Goal: Task Accomplishment & Management: Use online tool/utility

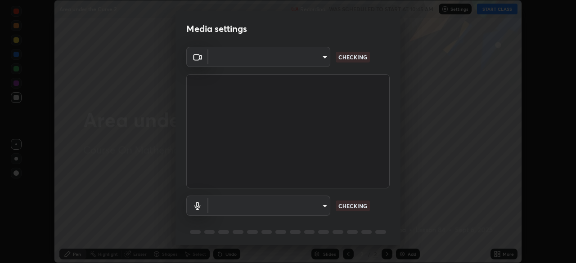
scroll to position [263, 576]
click at [354, 184] on video at bounding box center [287, 131] width 203 height 114
click at [323, 206] on body "Erase all Area under the Curve 2 Recording WAS SCHEDULED TO START AT 10:45 AM S…" at bounding box center [288, 131] width 576 height 263
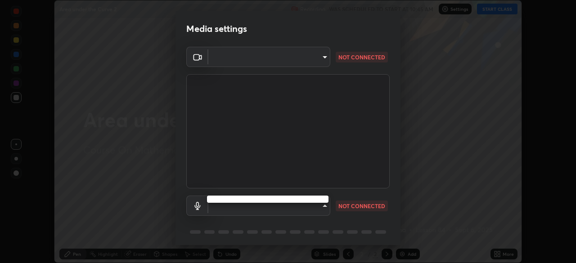
type input "03c1d9060f172c5261930868a8885b82ba90ed4bb89c7d2d1ebbbfabb6a16c2d"
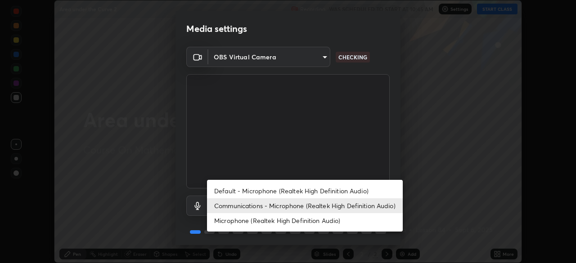
click at [309, 190] on li "Default - Microphone (Realtek High Definition Audio)" at bounding box center [305, 190] width 196 height 15
type input "default"
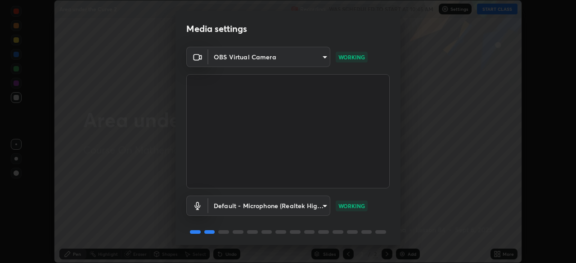
scroll to position [32, 0]
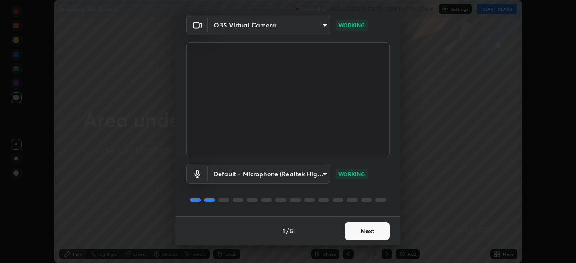
click at [365, 233] on button "Next" at bounding box center [366, 231] width 45 height 18
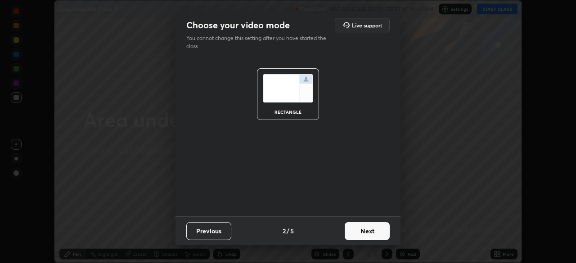
scroll to position [0, 0]
click at [369, 234] on button "Next" at bounding box center [366, 231] width 45 height 18
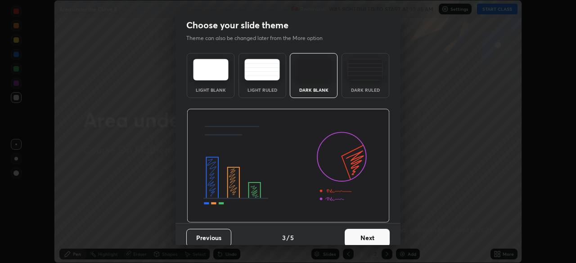
click at [370, 238] on button "Next" at bounding box center [366, 238] width 45 height 18
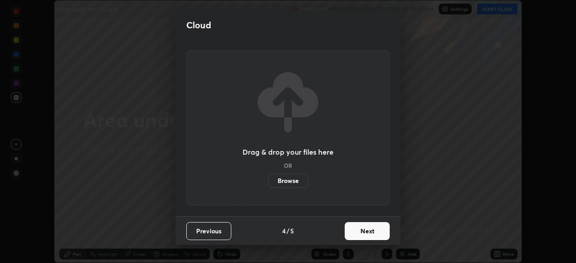
click at [371, 237] on button "Next" at bounding box center [366, 231] width 45 height 18
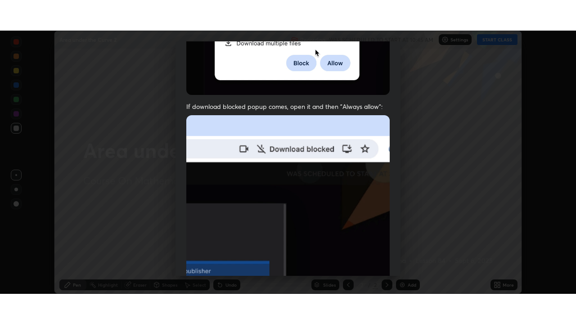
scroll to position [215, 0]
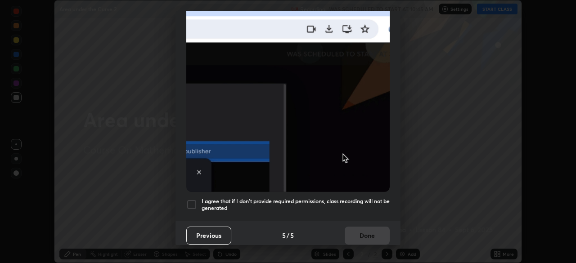
click at [190, 199] on div at bounding box center [191, 204] width 11 height 11
click at [362, 240] on button "Done" at bounding box center [366, 236] width 45 height 18
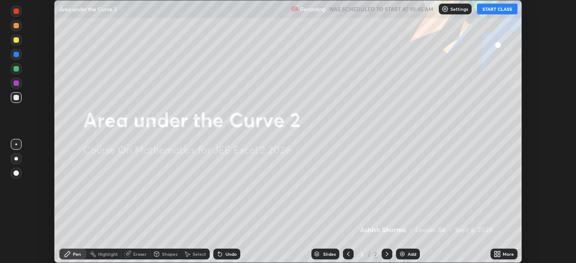
click at [505, 9] on button "START CLASS" at bounding box center [497, 9] width 40 height 11
click at [504, 254] on div "More" at bounding box center [507, 254] width 11 height 4
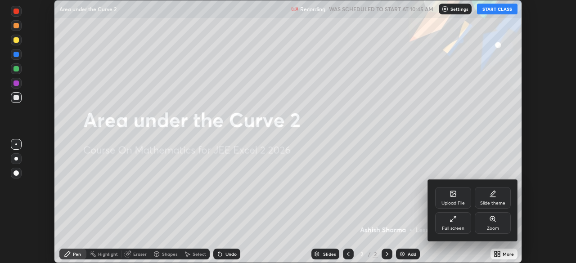
click at [462, 223] on div "Full screen" at bounding box center [453, 223] width 36 height 22
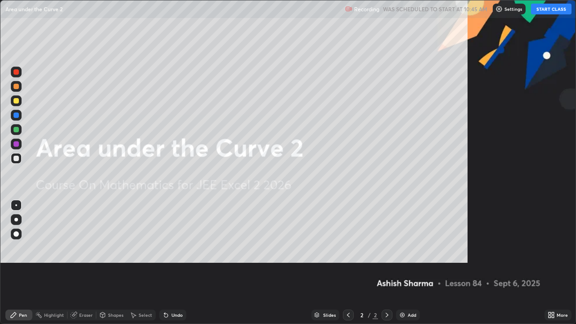
scroll to position [324, 576]
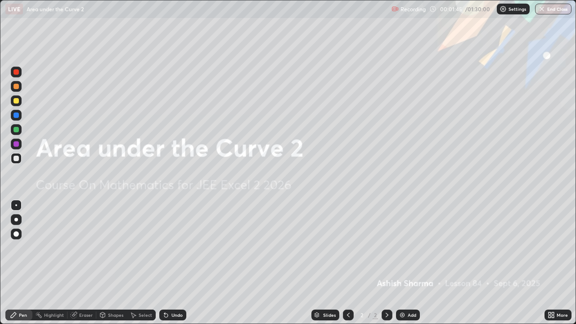
click at [405, 263] on div "Add" at bounding box center [408, 314] width 24 height 11
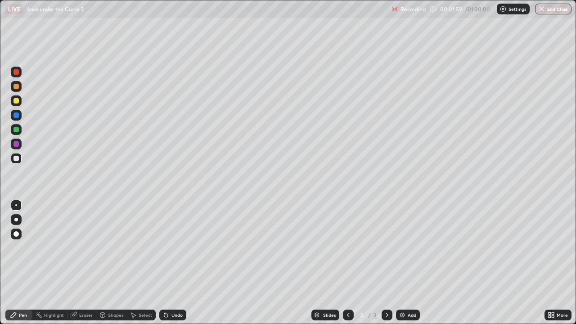
click at [14, 158] on div at bounding box center [15, 158] width 5 height 5
click at [17, 129] on div at bounding box center [15, 129] width 5 height 5
click at [174, 263] on div "Undo" at bounding box center [176, 315] width 11 height 4
click at [173, 263] on div "Undo" at bounding box center [176, 315] width 11 height 4
click at [174, 263] on div "Undo" at bounding box center [176, 315] width 11 height 4
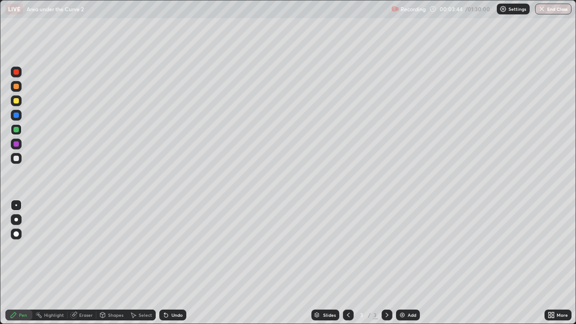
click at [174, 263] on div "Undo" at bounding box center [176, 315] width 11 height 4
click at [173, 263] on div "Undo" at bounding box center [176, 315] width 11 height 4
click at [174, 263] on div "Undo" at bounding box center [172, 314] width 27 height 11
click at [175, 263] on div "Undo" at bounding box center [172, 314] width 27 height 11
click at [172, 263] on div "Undo" at bounding box center [176, 315] width 11 height 4
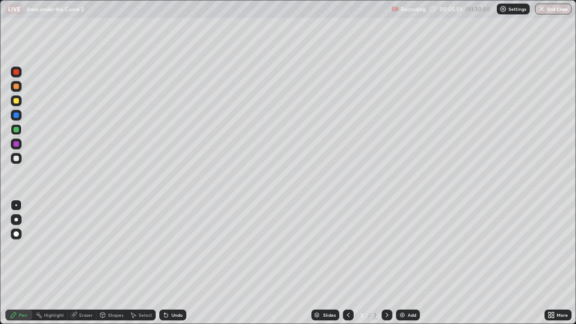
click at [18, 102] on div at bounding box center [15, 100] width 5 height 5
click at [17, 157] on div at bounding box center [15, 158] width 5 height 5
click at [179, 263] on div "Undo" at bounding box center [176, 315] width 11 height 4
click at [14, 101] on div at bounding box center [15, 100] width 5 height 5
click at [178, 263] on div "Undo" at bounding box center [176, 315] width 11 height 4
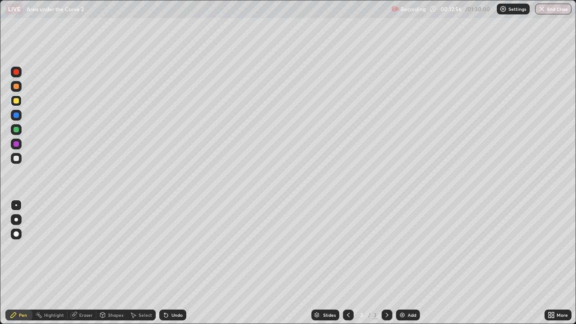
click at [408, 263] on div "Add" at bounding box center [411, 315] width 9 height 4
click at [347, 263] on icon at bounding box center [347, 314] width 7 height 7
click at [384, 263] on icon at bounding box center [386, 314] width 7 height 7
click at [409, 263] on div "Add" at bounding box center [411, 315] width 9 height 4
click at [17, 158] on div at bounding box center [15, 158] width 5 height 5
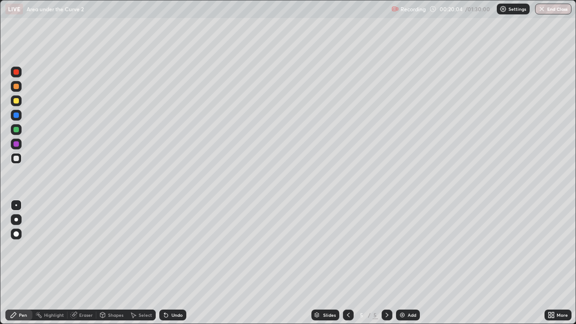
click at [18, 128] on div at bounding box center [15, 129] width 5 height 5
click at [15, 159] on div at bounding box center [15, 158] width 5 height 5
click at [345, 263] on icon at bounding box center [347, 314] width 7 height 7
click at [346, 263] on icon at bounding box center [347, 314] width 7 height 7
click at [345, 263] on icon at bounding box center [347, 314] width 7 height 7
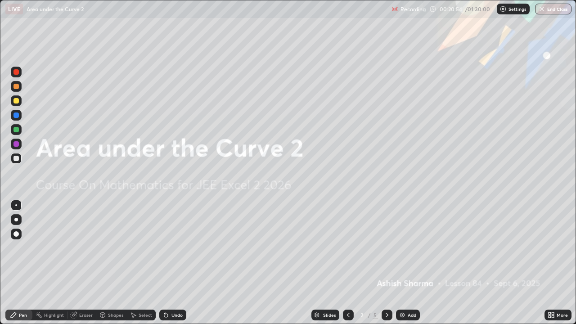
click at [381, 263] on div at bounding box center [386, 314] width 11 height 11
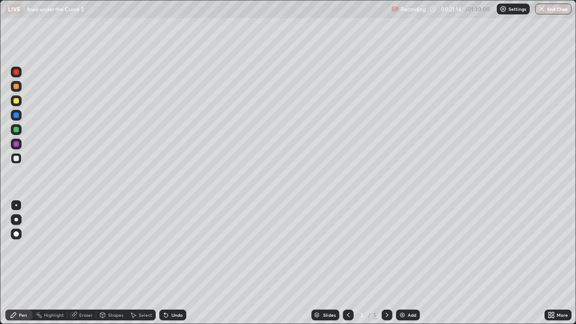
click at [175, 263] on div "Undo" at bounding box center [176, 315] width 11 height 4
click at [174, 263] on div "Undo" at bounding box center [176, 315] width 11 height 4
click at [173, 263] on div "Undo" at bounding box center [176, 315] width 11 height 4
click at [174, 263] on div "Undo" at bounding box center [176, 315] width 11 height 4
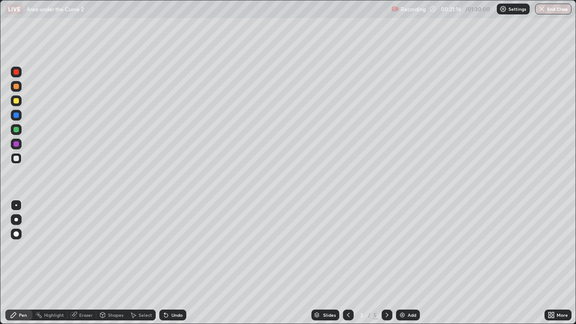
click at [174, 263] on div "Undo" at bounding box center [176, 315] width 11 height 4
click at [176, 263] on div "Undo" at bounding box center [176, 315] width 11 height 4
click at [384, 263] on icon at bounding box center [386, 314] width 7 height 7
click at [385, 263] on icon at bounding box center [386, 314] width 7 height 7
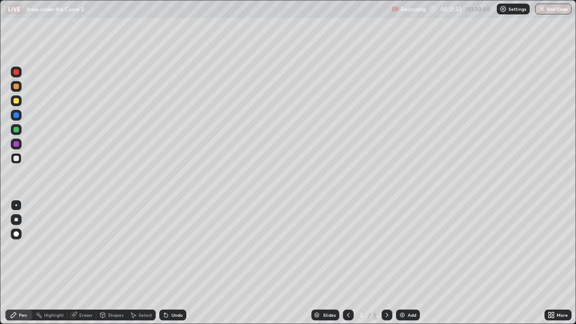
click at [385, 263] on icon at bounding box center [386, 315] width 3 height 4
click at [16, 128] on div at bounding box center [15, 129] width 5 height 5
click at [17, 158] on div at bounding box center [15, 158] width 5 height 5
click at [15, 128] on div at bounding box center [15, 129] width 5 height 5
click at [18, 158] on div at bounding box center [15, 158] width 5 height 5
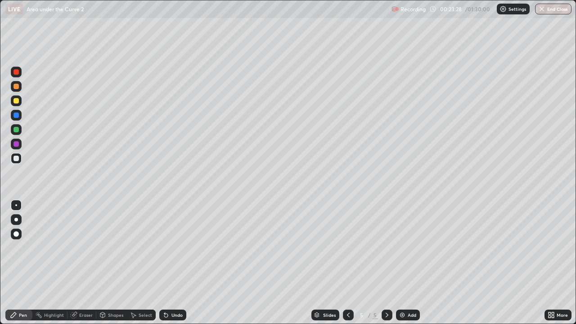
click at [181, 263] on div "Undo" at bounding box center [176, 315] width 11 height 4
click at [17, 130] on div at bounding box center [15, 129] width 5 height 5
click at [15, 158] on div at bounding box center [15, 158] width 5 height 5
click at [176, 263] on div "Undo" at bounding box center [176, 315] width 11 height 4
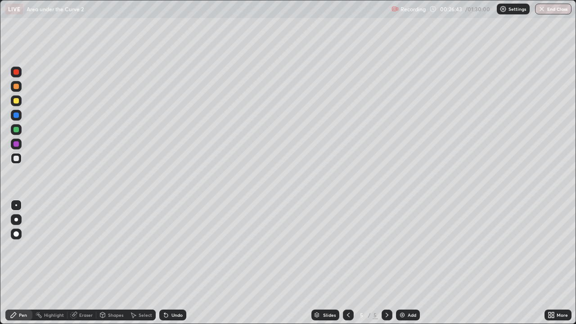
click at [176, 263] on div "Undo" at bounding box center [176, 315] width 11 height 4
click at [178, 263] on div "Undo" at bounding box center [172, 314] width 27 height 11
click at [409, 263] on div "Add" at bounding box center [411, 315] width 9 height 4
click at [17, 129] on div at bounding box center [15, 129] width 5 height 5
click at [17, 156] on div at bounding box center [15, 158] width 5 height 5
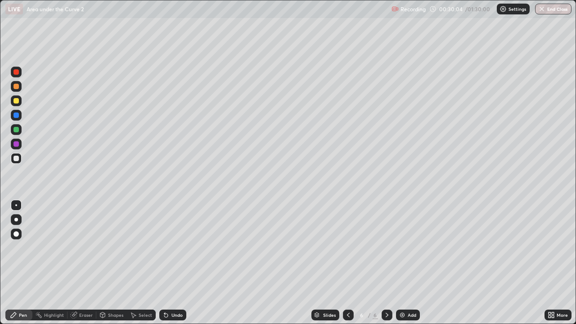
click at [15, 128] on div at bounding box center [15, 129] width 5 height 5
click at [14, 156] on div at bounding box center [15, 158] width 5 height 5
click at [15, 129] on div at bounding box center [15, 129] width 5 height 5
click at [16, 156] on div at bounding box center [15, 158] width 5 height 5
click at [16, 101] on div at bounding box center [15, 100] width 5 height 5
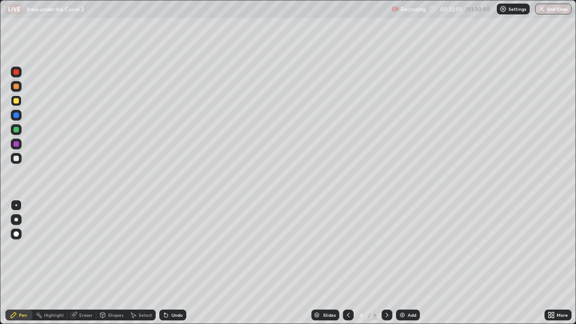
click at [17, 157] on div at bounding box center [15, 158] width 5 height 5
click at [15, 129] on div at bounding box center [15, 129] width 5 height 5
click at [18, 159] on div at bounding box center [15, 158] width 5 height 5
click at [411, 263] on div "Add" at bounding box center [411, 315] width 9 height 4
click at [264, 18] on div "LIVE Area under the Curve 2" at bounding box center [196, 9] width 382 height 18
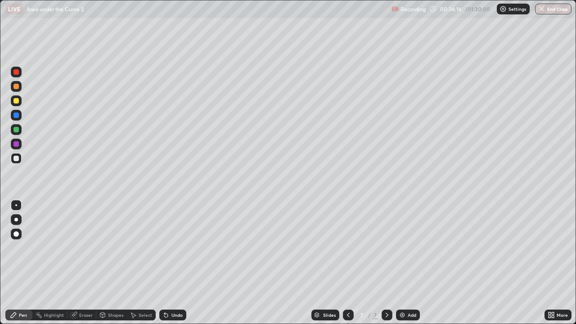
click at [16, 128] on div at bounding box center [15, 129] width 5 height 5
click at [15, 103] on div at bounding box center [15, 100] width 5 height 5
click at [86, 263] on div "Eraser" at bounding box center [85, 315] width 13 height 4
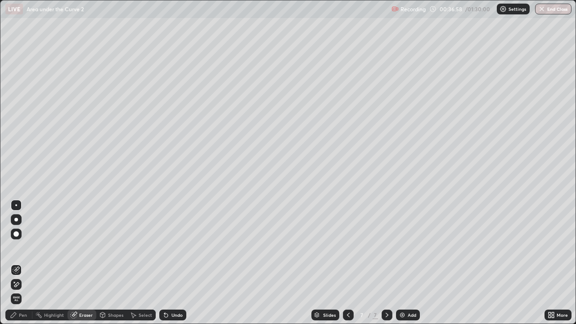
click at [21, 263] on div "Pen" at bounding box center [18, 314] width 27 height 11
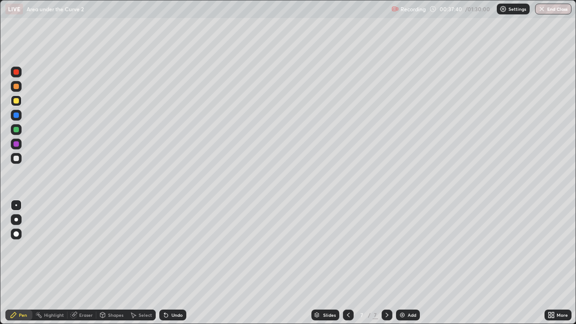
click at [173, 263] on div "Undo" at bounding box center [176, 315] width 11 height 4
click at [181, 263] on div "Undo" at bounding box center [176, 315] width 11 height 4
click at [85, 263] on div "Eraser" at bounding box center [85, 315] width 13 height 4
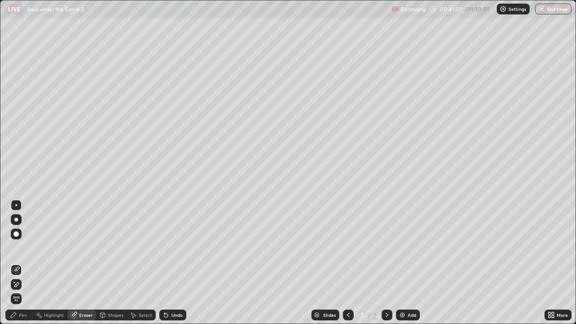
click at [29, 263] on div "Pen" at bounding box center [18, 314] width 27 height 11
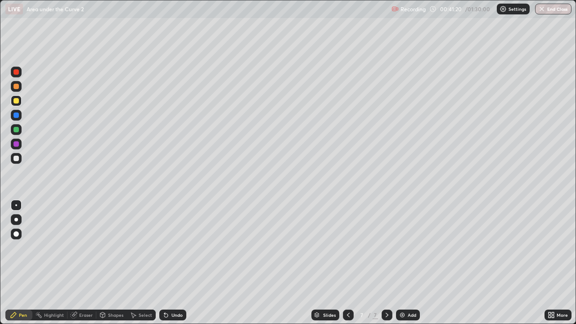
click at [492, 263] on div "Slides 7 / 7 Add" at bounding box center [365, 315] width 358 height 18
click at [18, 128] on div at bounding box center [15, 129] width 5 height 5
click at [16, 158] on div at bounding box center [15, 158] width 5 height 5
click at [409, 263] on div "Add" at bounding box center [411, 315] width 9 height 4
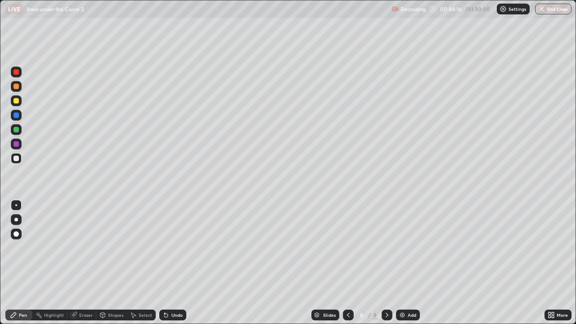
click at [178, 263] on div "Undo" at bounding box center [172, 314] width 27 height 11
click at [174, 263] on div "Undo" at bounding box center [171, 315] width 31 height 18
click at [16, 132] on div at bounding box center [16, 129] width 11 height 11
click at [175, 263] on div "Undo" at bounding box center [172, 314] width 27 height 11
click at [176, 263] on div "Undo" at bounding box center [172, 314] width 27 height 11
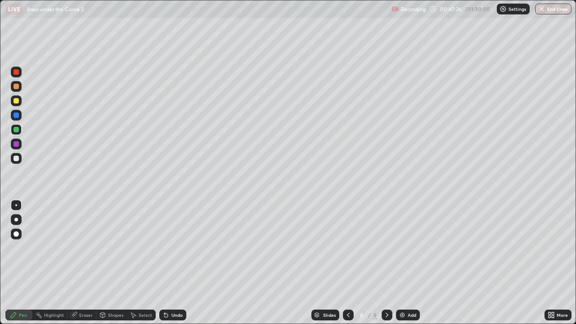
click at [177, 263] on div "Undo" at bounding box center [176, 315] width 11 height 4
click at [175, 263] on div "Undo" at bounding box center [176, 315] width 11 height 4
click at [17, 159] on div at bounding box center [15, 158] width 5 height 5
click at [15, 130] on div at bounding box center [15, 129] width 5 height 5
click at [17, 158] on div at bounding box center [15, 158] width 5 height 5
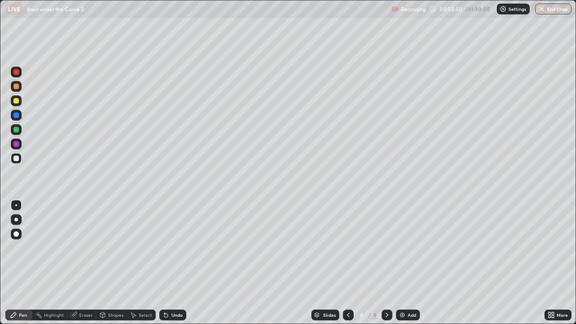
click at [409, 263] on div "Add" at bounding box center [411, 315] width 9 height 4
click at [179, 263] on div "Undo" at bounding box center [176, 315] width 11 height 4
click at [180, 263] on div "Undo" at bounding box center [172, 314] width 27 height 11
click at [18, 130] on div at bounding box center [15, 129] width 5 height 5
click at [85, 263] on div "Eraser" at bounding box center [85, 315] width 13 height 4
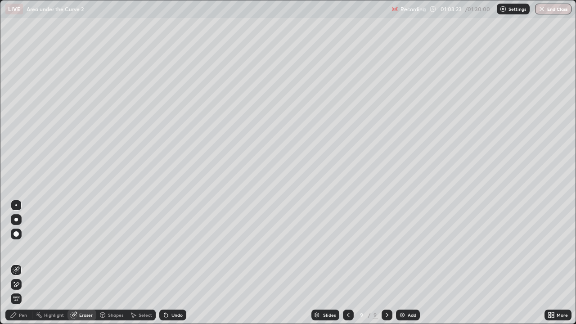
click at [23, 263] on div "Pen" at bounding box center [23, 315] width 8 height 4
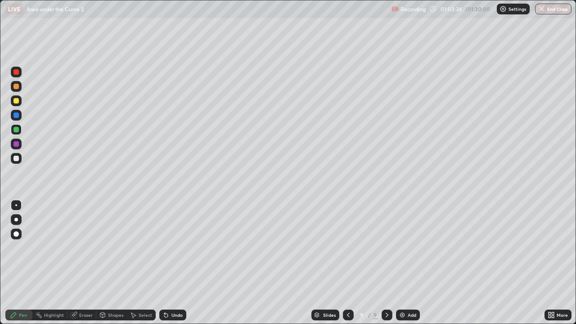
click at [17, 157] on div at bounding box center [15, 158] width 5 height 5
click at [410, 263] on div "Add" at bounding box center [411, 315] width 9 height 4
click at [173, 263] on div "Undo" at bounding box center [172, 314] width 27 height 11
click at [177, 263] on div "Undo" at bounding box center [176, 315] width 11 height 4
click at [15, 130] on div at bounding box center [15, 129] width 5 height 5
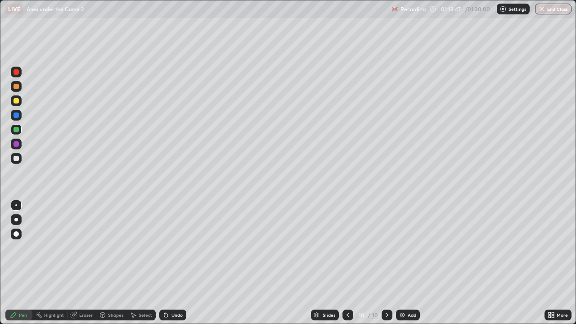
click at [13, 100] on div at bounding box center [16, 100] width 11 height 11
click at [174, 263] on div "Undo" at bounding box center [172, 314] width 27 height 11
click at [170, 263] on div "Undo" at bounding box center [172, 314] width 27 height 11
click at [15, 158] on div at bounding box center [15, 158] width 5 height 5
click at [15, 129] on div at bounding box center [15, 129] width 5 height 5
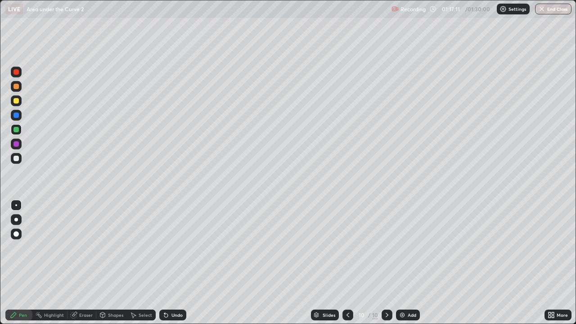
click at [15, 72] on div at bounding box center [15, 71] width 5 height 5
click at [17, 157] on div at bounding box center [15, 158] width 5 height 5
click at [406, 263] on div "Add" at bounding box center [408, 314] width 24 height 11
click at [16, 158] on div at bounding box center [15, 158] width 5 height 5
click at [174, 263] on div "Undo" at bounding box center [176, 315] width 11 height 4
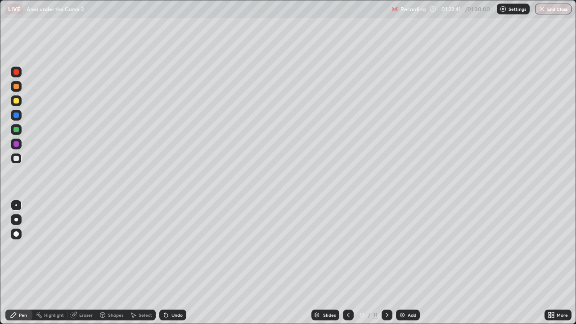
click at [18, 129] on div at bounding box center [15, 129] width 5 height 5
click at [16, 157] on div at bounding box center [15, 158] width 5 height 5
click at [18, 130] on div at bounding box center [15, 129] width 5 height 5
click at [21, 158] on div at bounding box center [16, 158] width 11 height 11
click at [176, 263] on div "Undo" at bounding box center [176, 315] width 11 height 4
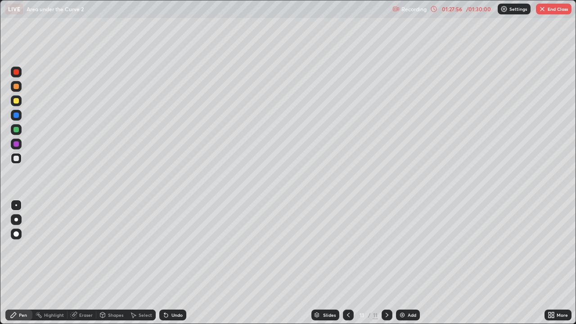
click at [408, 263] on div "Add" at bounding box center [411, 315] width 9 height 4
click at [16, 129] on div at bounding box center [15, 129] width 5 height 5
click at [15, 158] on div at bounding box center [15, 158] width 5 height 5
click at [174, 263] on div "Undo" at bounding box center [176, 315] width 11 height 4
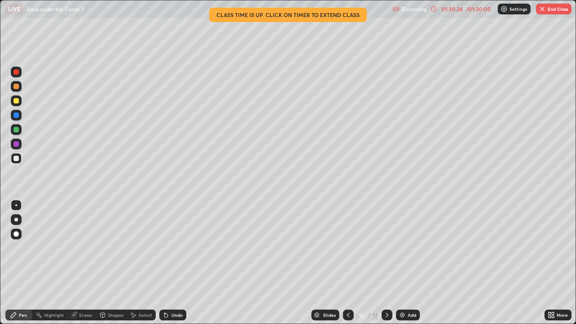
click at [175, 263] on div "Undo" at bounding box center [176, 315] width 11 height 4
click at [549, 11] on button "End Class" at bounding box center [554, 9] width 36 height 11
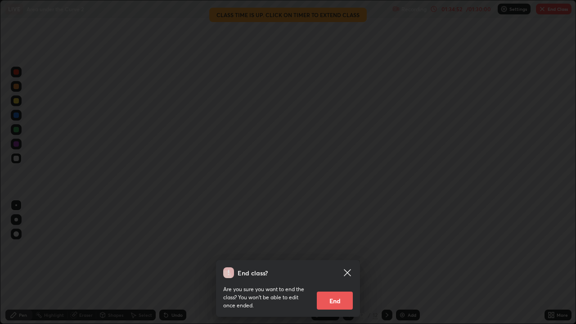
click at [333, 263] on button "End" at bounding box center [335, 300] width 36 height 18
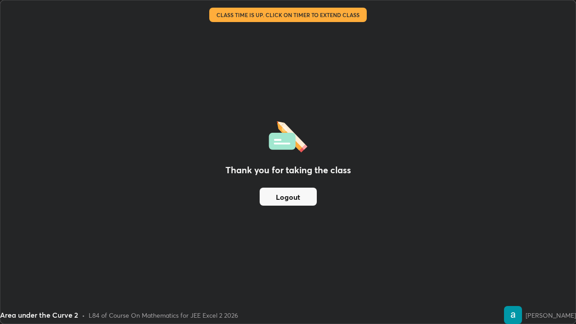
click at [299, 198] on button "Logout" at bounding box center [287, 197] width 57 height 18
